Goal: Task Accomplishment & Management: Manage account settings

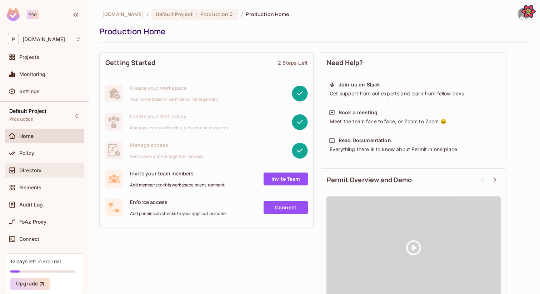
click at [40, 169] on span "Directory" at bounding box center [30, 170] width 22 height 6
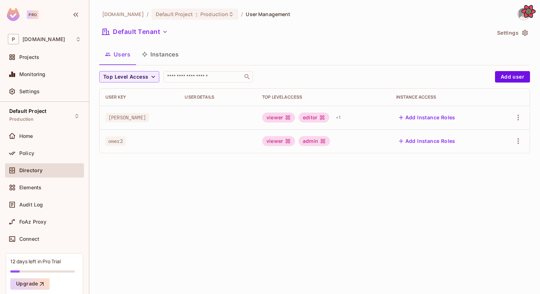
click at [334, 142] on div "viewer admin" at bounding box center [323, 141] width 122 height 10
click at [324, 142] on body "**********" at bounding box center [270, 147] width 540 height 294
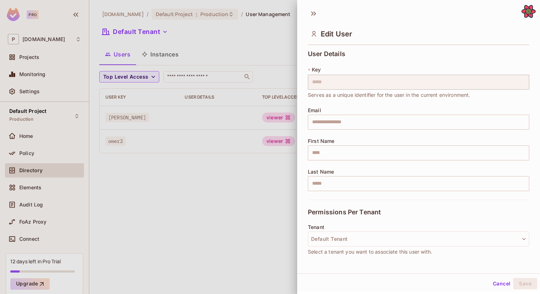
scroll to position [92, 0]
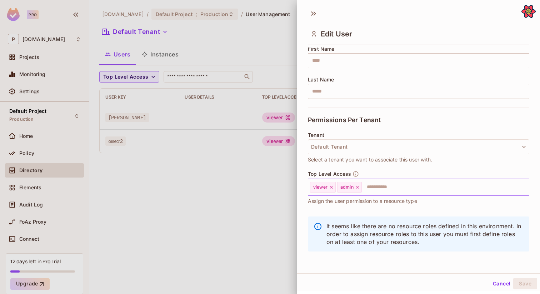
click at [386, 189] on input "text" at bounding box center [438, 187] width 153 height 14
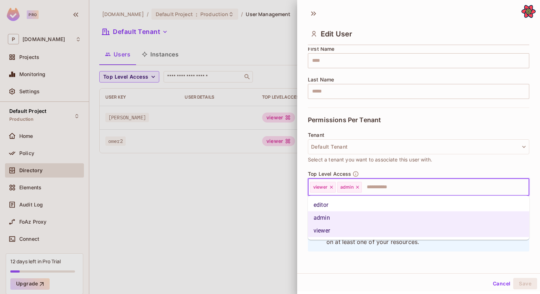
click at [365, 206] on li "editor" at bounding box center [418, 204] width 221 height 13
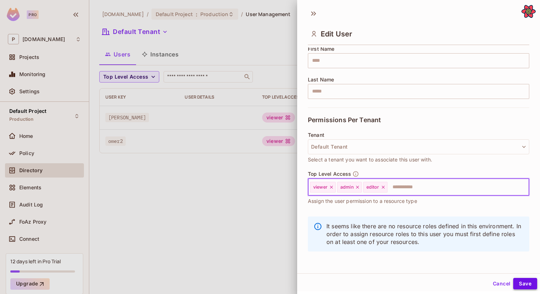
click at [524, 283] on button "Save" at bounding box center [525, 283] width 24 height 11
